Goal: Information Seeking & Learning: Learn about a topic

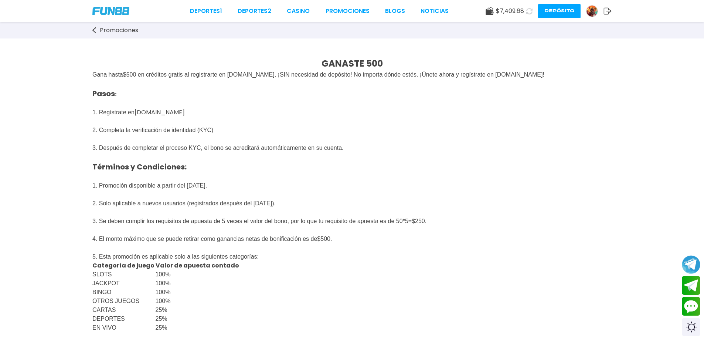
click at [556, 10] on button "Depósito" at bounding box center [559, 11] width 43 height 14
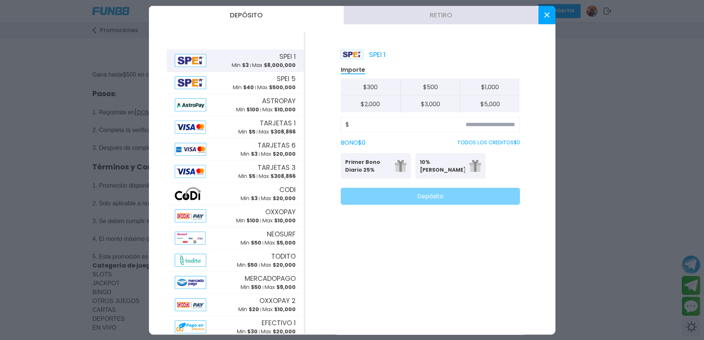
click at [550, 19] on button at bounding box center [547, 15] width 17 height 18
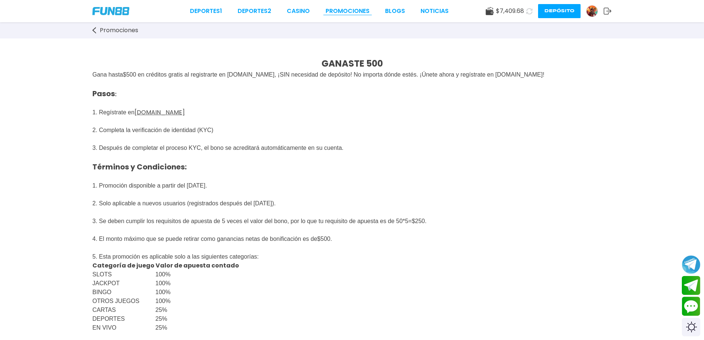
click at [340, 9] on link "Promociones" at bounding box center [348, 11] width 44 height 9
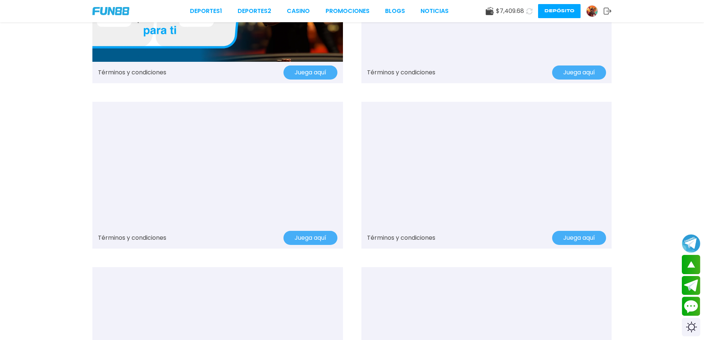
scroll to position [690, 0]
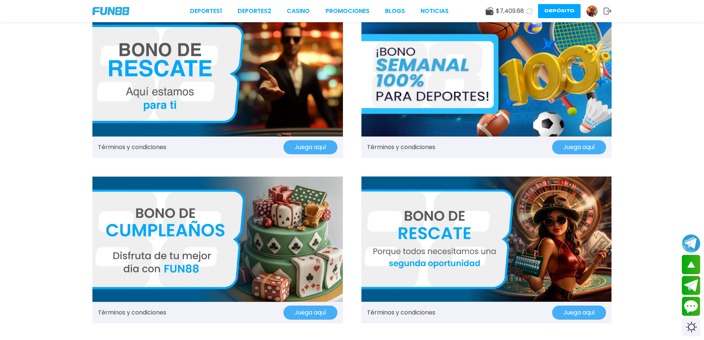
click at [183, 265] on img at bounding box center [217, 238] width 251 height 125
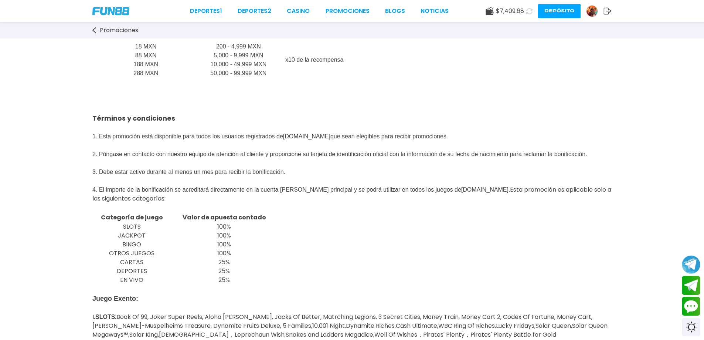
scroll to position [148, 0]
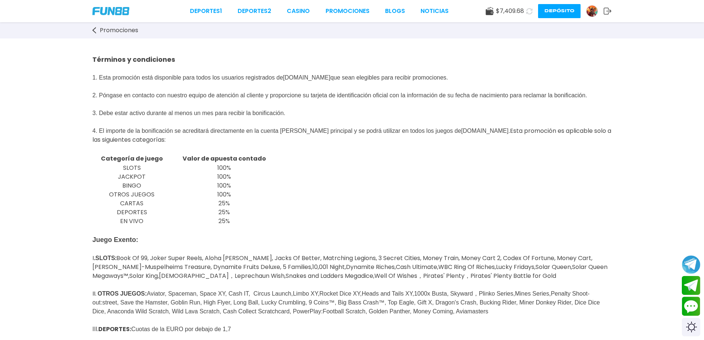
click at [590, 6] on img at bounding box center [592, 11] width 11 height 11
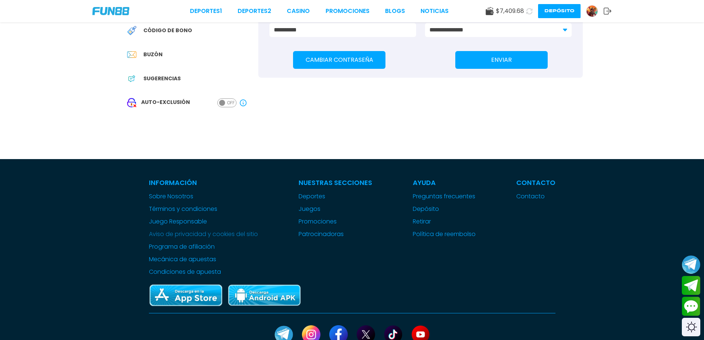
scroll to position [148, 0]
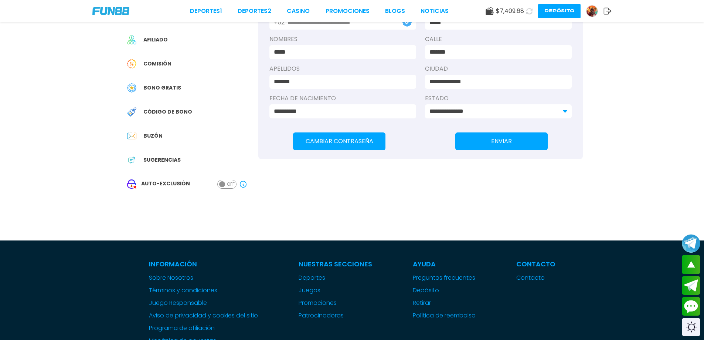
click at [225, 186] on span "ON" at bounding box center [224, 184] width 6 height 7
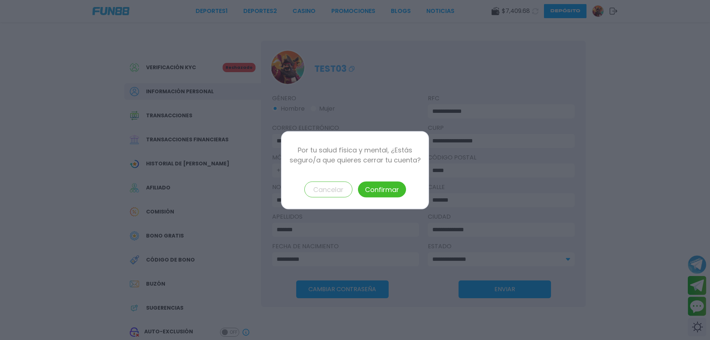
click at [319, 190] on button "Cancelar" at bounding box center [328, 189] width 48 height 16
